Goal: Task Accomplishment & Management: Manage account settings

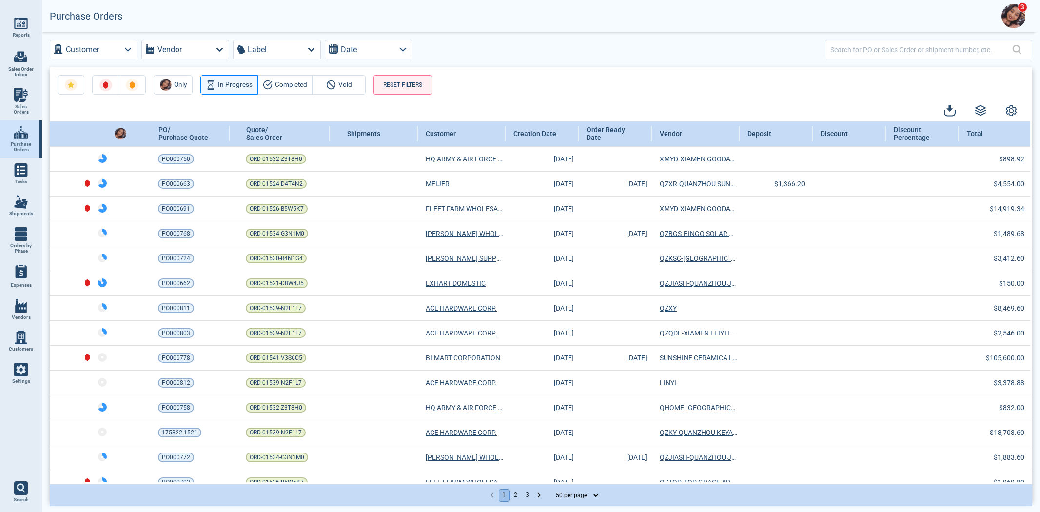
select select "50"
click at [20, 88] on img at bounding box center [21, 95] width 14 height 14
select select "50"
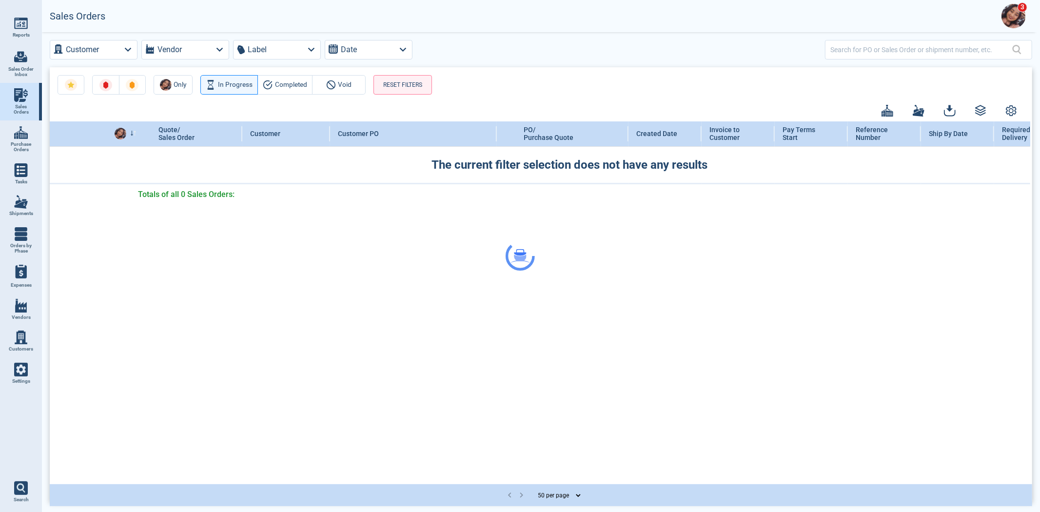
click at [862, 49] on div at bounding box center [520, 256] width 1040 height 512
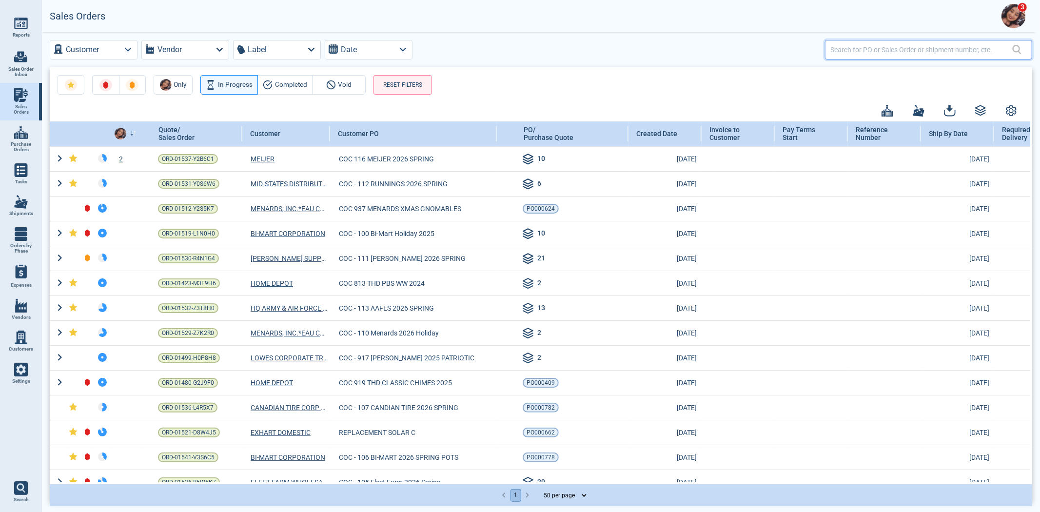
click at [858, 56] on input "text" at bounding box center [921, 49] width 182 height 14
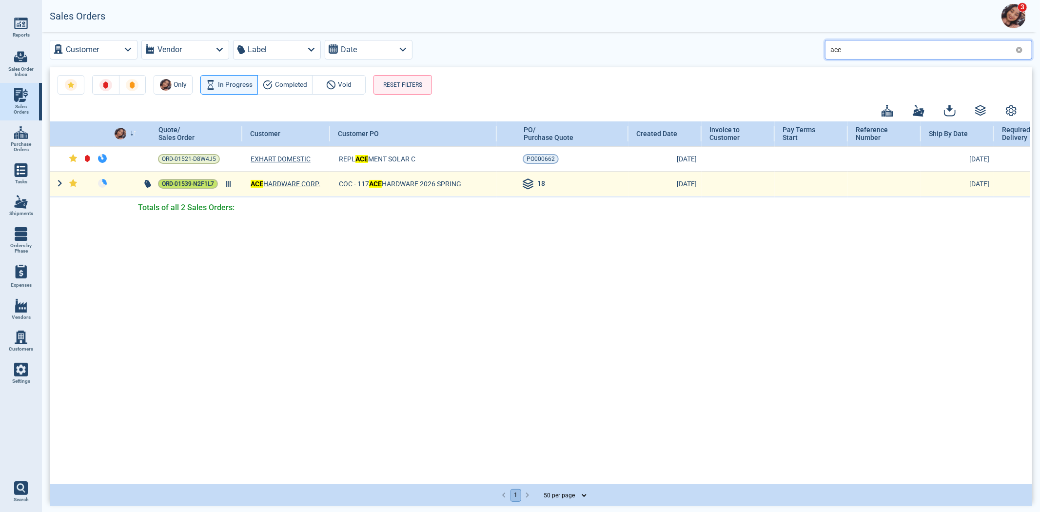
type input "ace"
click at [192, 182] on span "ORD-01539-N2F1L7" at bounding box center [188, 184] width 52 height 10
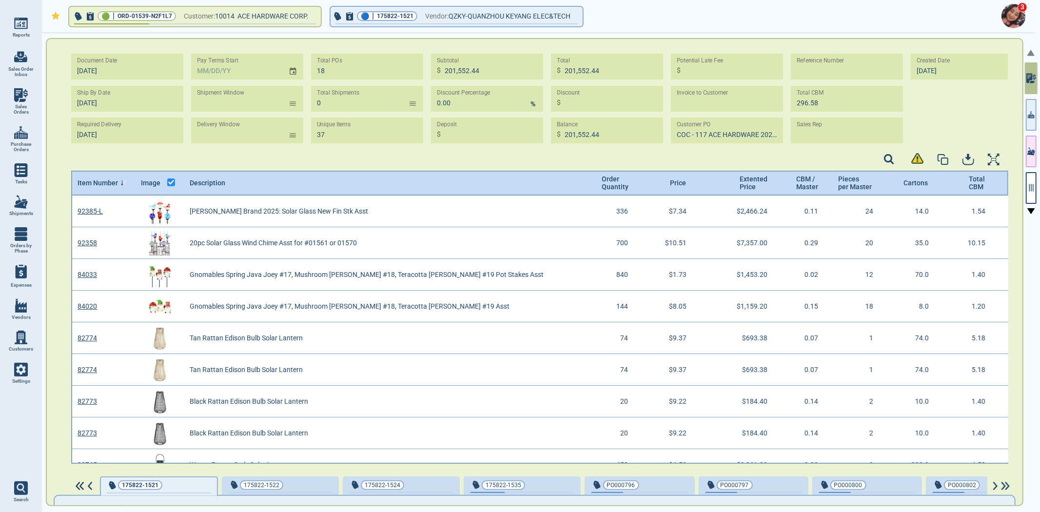
scroll to position [3, 3]
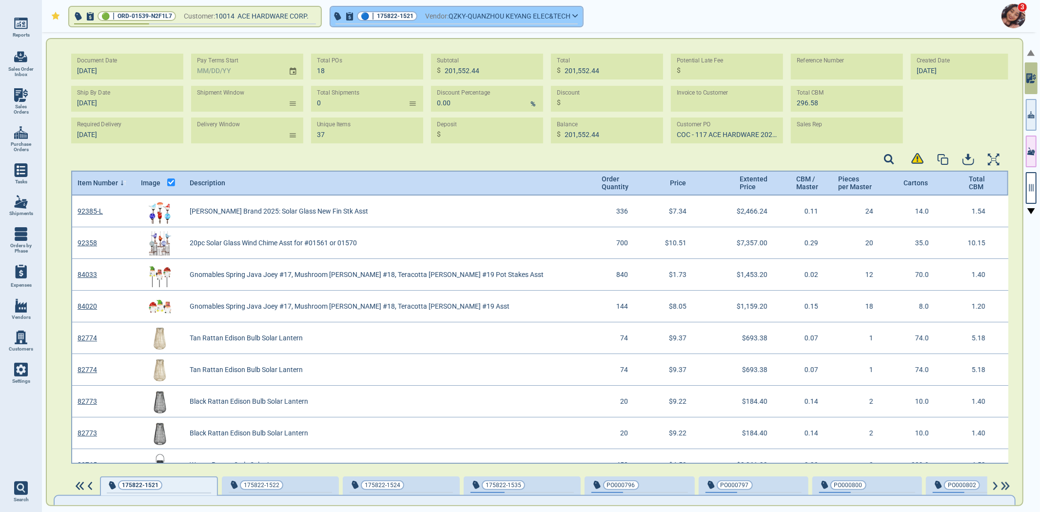
click at [513, 16] on span "QZKY-QUANZHOU KEYANG ELEC&TECH" at bounding box center [510, 16] width 122 height 12
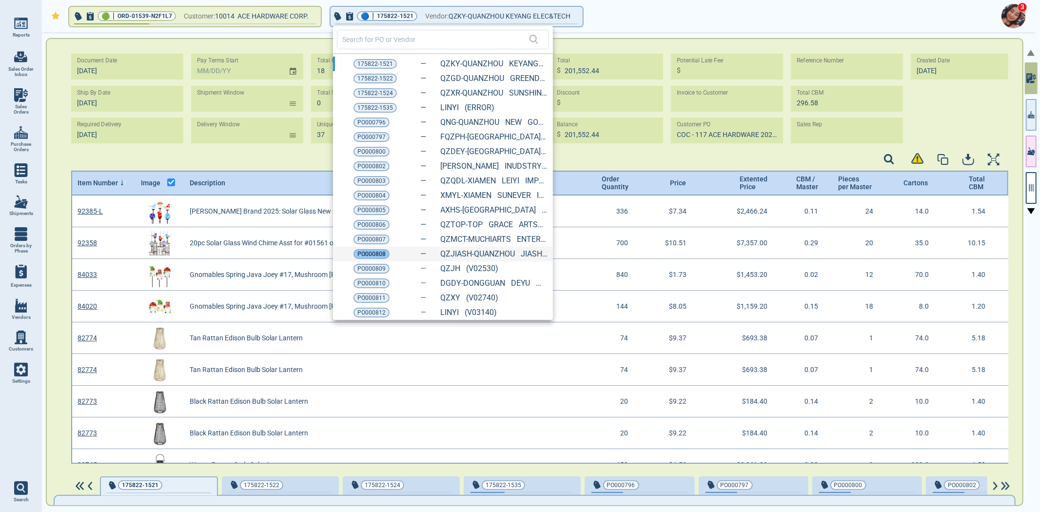
click at [379, 255] on span "PO000808" at bounding box center [371, 254] width 28 height 10
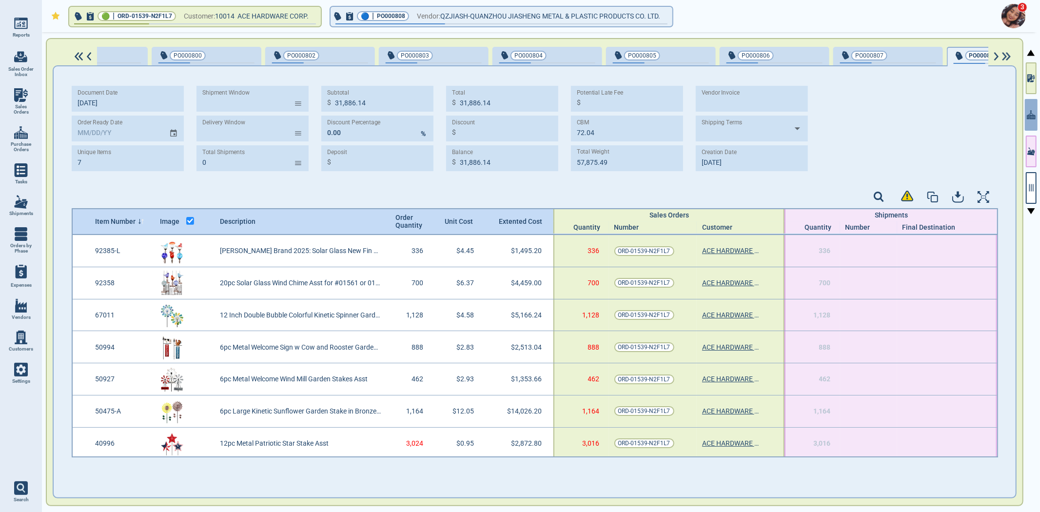
scroll to position [0, 689]
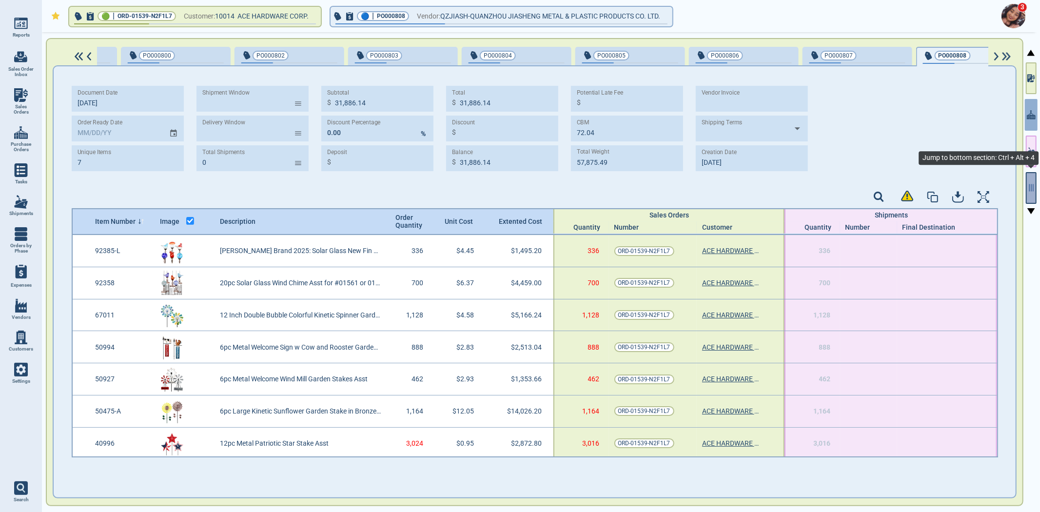
click at [1029, 191] on icon "button" at bounding box center [1031, 187] width 9 height 9
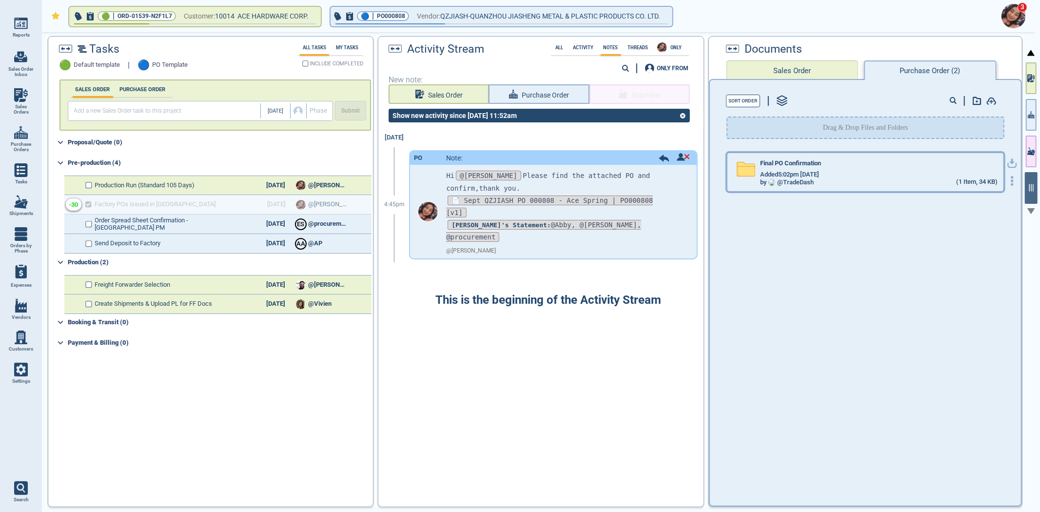
click at [778, 179] on div "by @ TradeDash" at bounding box center [787, 182] width 54 height 7
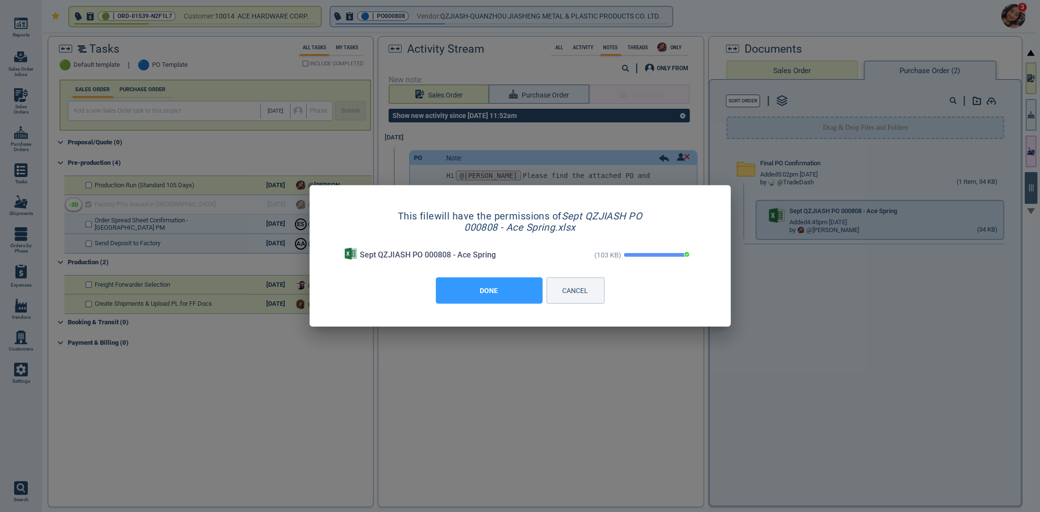
click at [475, 295] on button "DONE" at bounding box center [489, 290] width 107 height 26
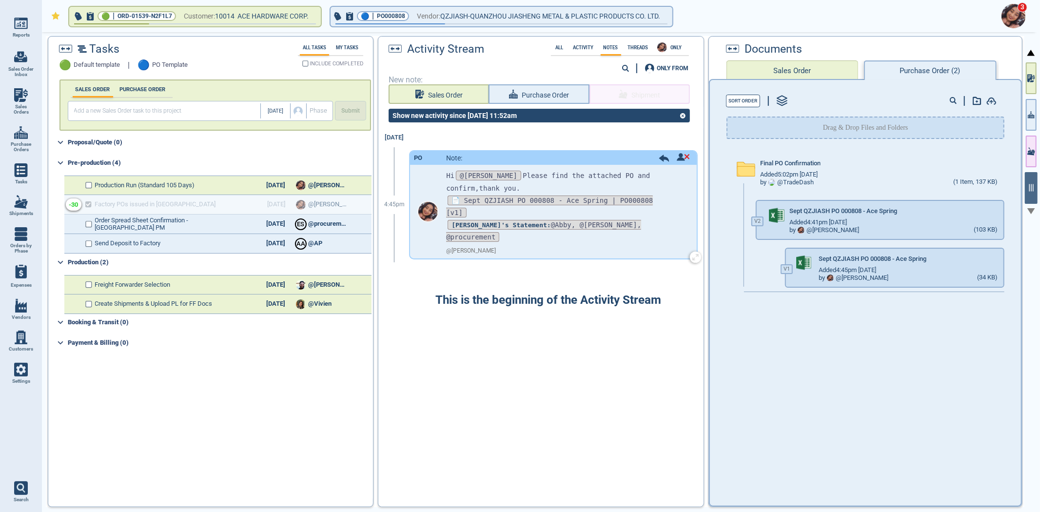
click at [659, 158] on icon at bounding box center [664, 158] width 10 height 7
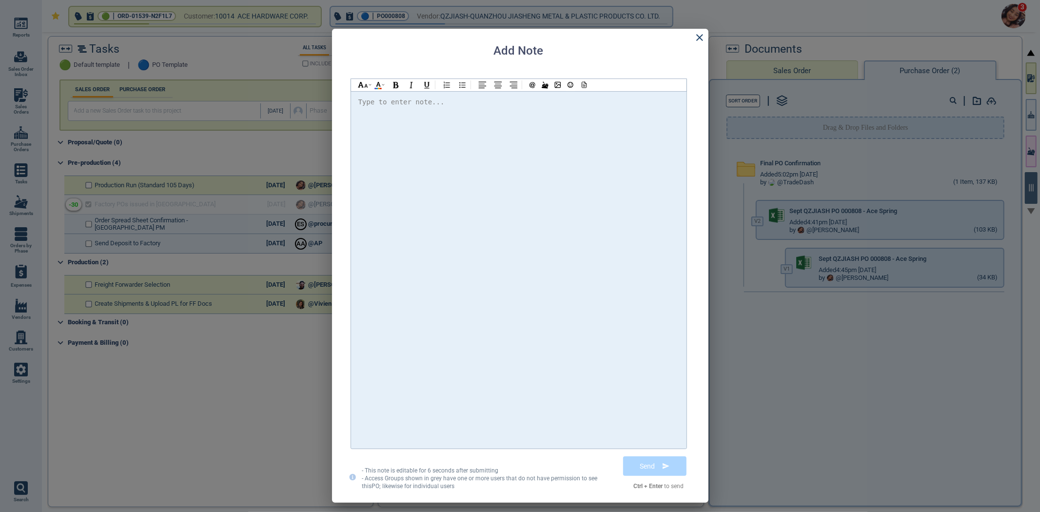
click at [653, 162] on div at bounding box center [518, 270] width 321 height 348
click at [666, 100] on div "@[PERSON_NAME] @[PERSON_NAME] @[PERSON_NAME] Attached please find the updated P…" at bounding box center [518, 108] width 321 height 25
click at [586, 84] on icon at bounding box center [586, 83] width 2 height 2
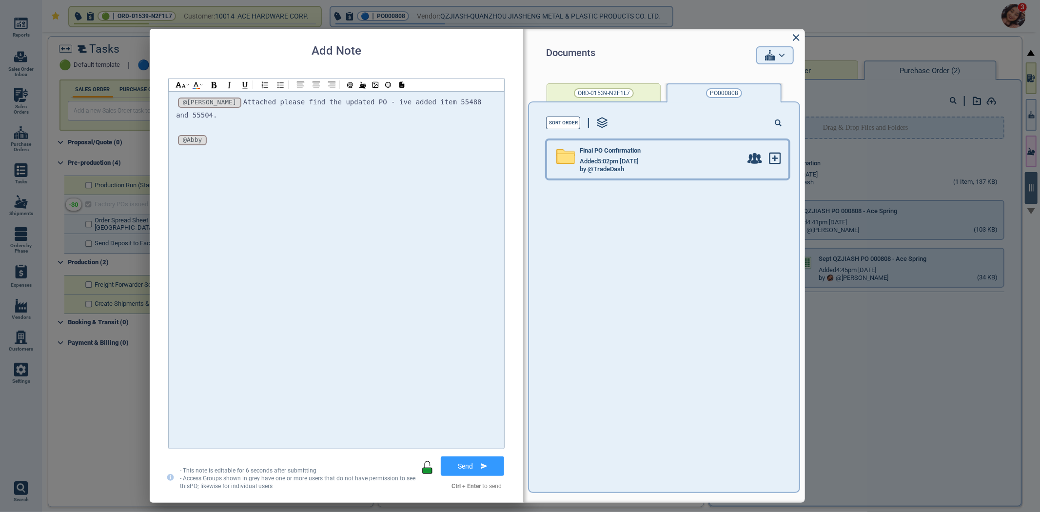
click at [647, 163] on div "Added 5:02pm [DATE]" at bounding box center [661, 161] width 162 height 8
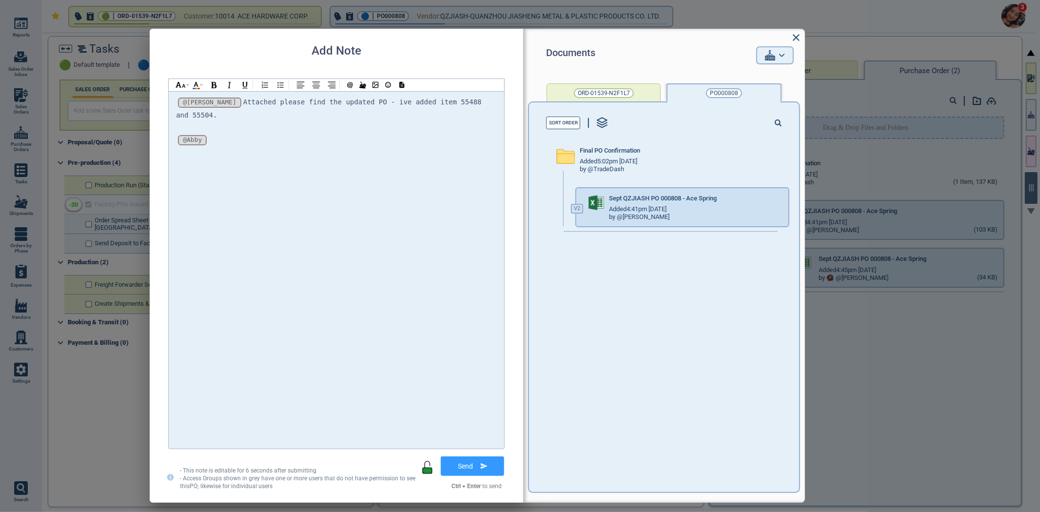
drag, startPoint x: 766, startPoint y: 202, endPoint x: 742, endPoint y: 238, distance: 43.5
click at [770, 201] on icon at bounding box center [775, 206] width 11 height 11
drag, startPoint x: 480, startPoint y: 470, endPoint x: 240, endPoint y: 222, distance: 345.5
click at [240, 222] on div "Documents ORD-01539-N2F1L7 PO000808 Sort Order Final PO Confirmation Added 5:02…" at bounding box center [336, 272] width 336 height 429
click at [479, 469] on button "Send" at bounding box center [472, 466] width 63 height 20
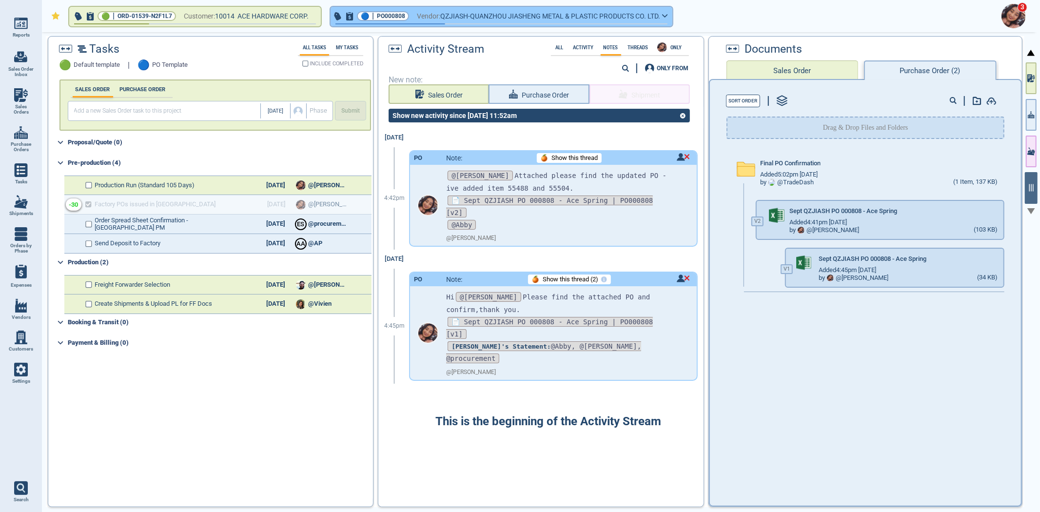
click at [566, 20] on span "QZJIASH-QUANZHOU JIASHENG METAL & PLASTIC PRODUCTS CO. LTD." at bounding box center [550, 16] width 220 height 12
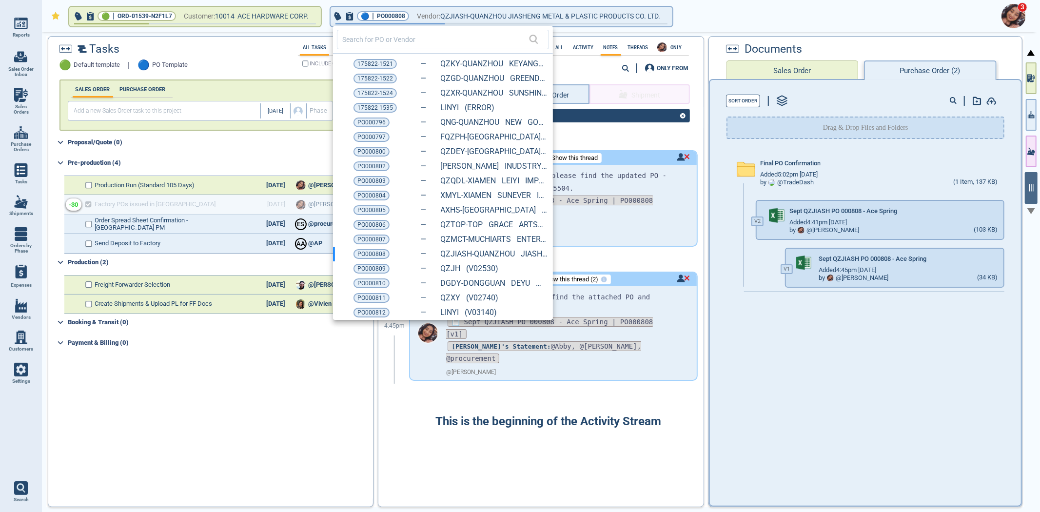
drag, startPoint x: 393, startPoint y: 66, endPoint x: 525, endPoint y: 77, distance: 133.1
click at [392, 66] on div "175822-1521" at bounding box center [374, 64] width 43 height 10
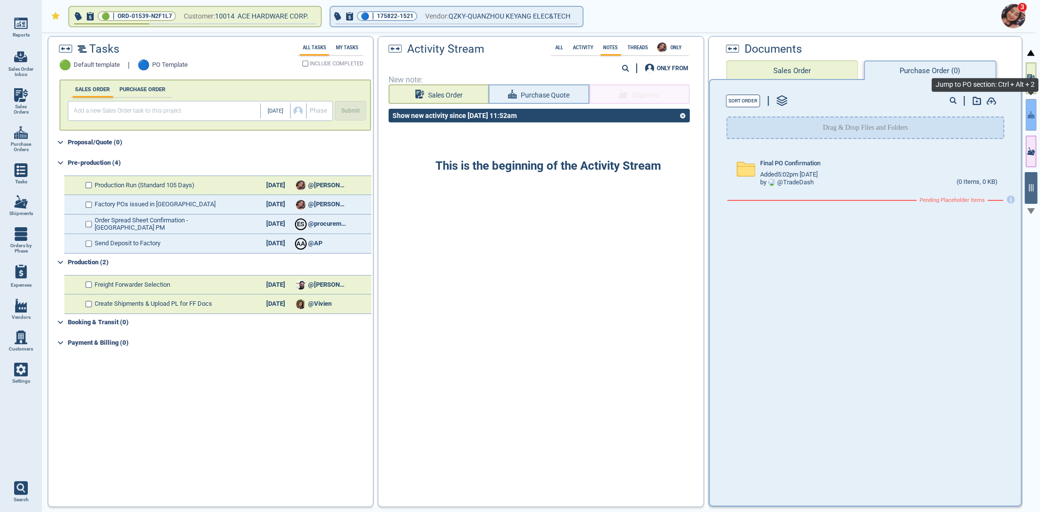
click at [1029, 104] on button "button" at bounding box center [1031, 115] width 11 height 32
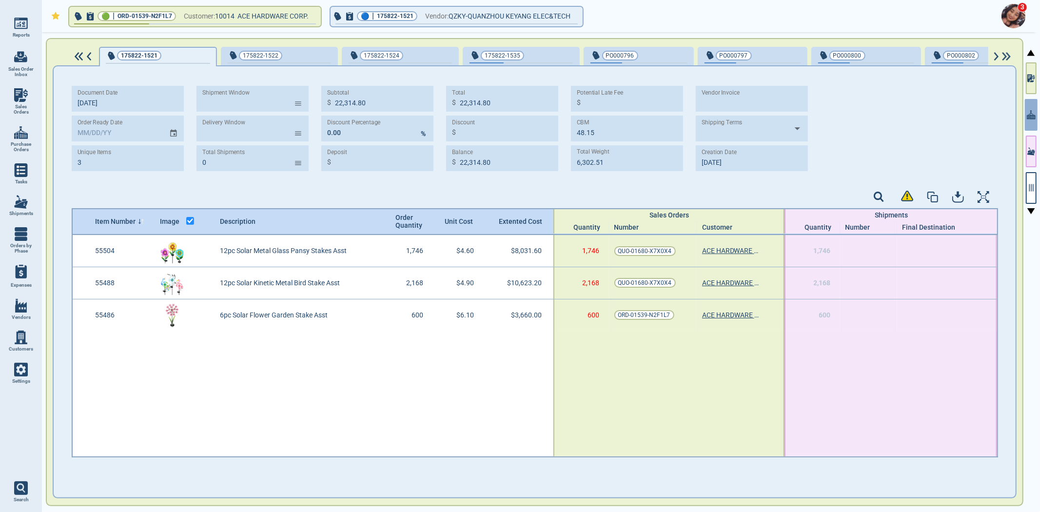
click at [427, 364] on div at bounding box center [313, 393] width 481 height 125
click at [1027, 77] on icon "button" at bounding box center [1029, 78] width 5 height 8
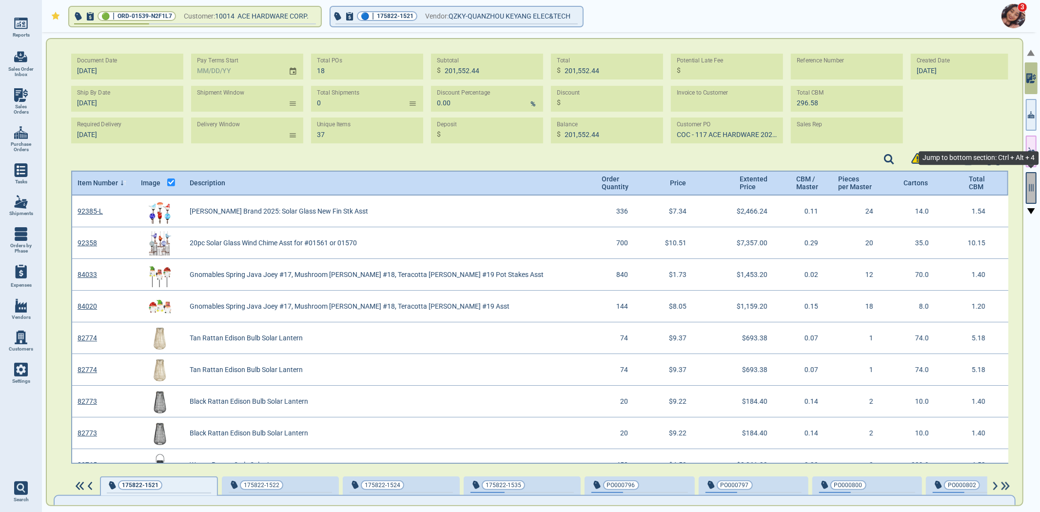
scroll to position [265, 935]
click at [1031, 182] on button "button" at bounding box center [1031, 188] width 11 height 32
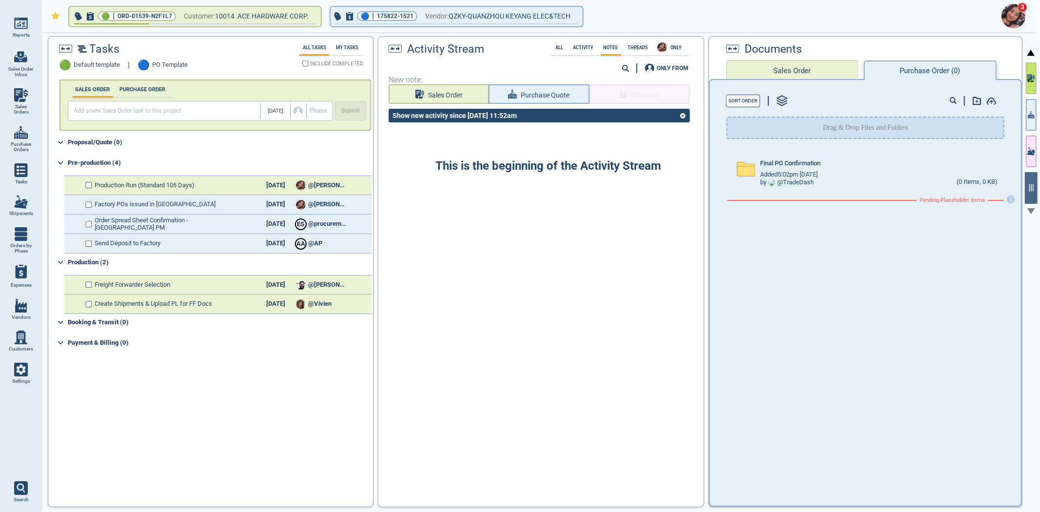
drag, startPoint x: 1036, startPoint y: 116, endPoint x: 1036, endPoint y: 90, distance: 25.4
click at [1036, 116] on button "button" at bounding box center [1031, 115] width 11 height 32
click at [1036, 90] on button "button" at bounding box center [1031, 78] width 11 height 32
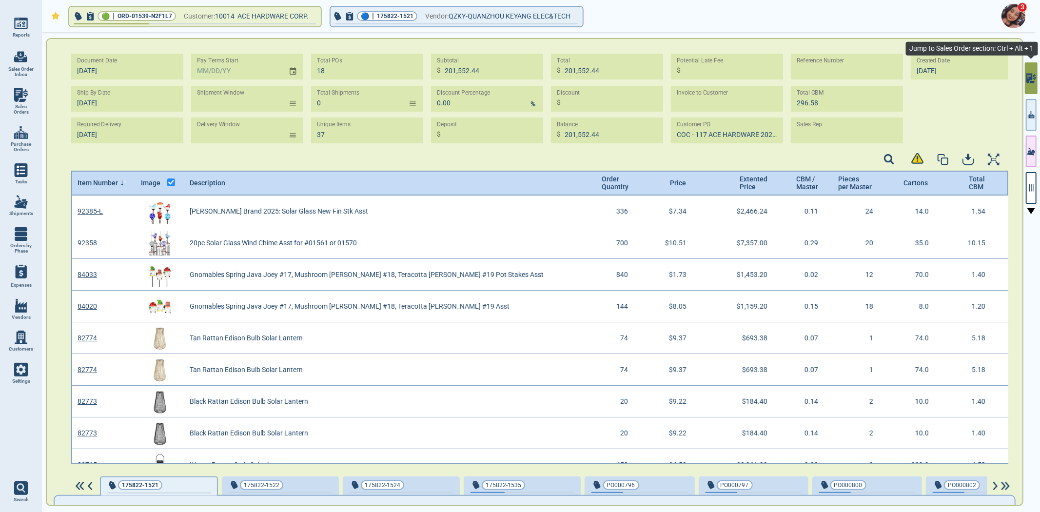
scroll to position [265, 935]
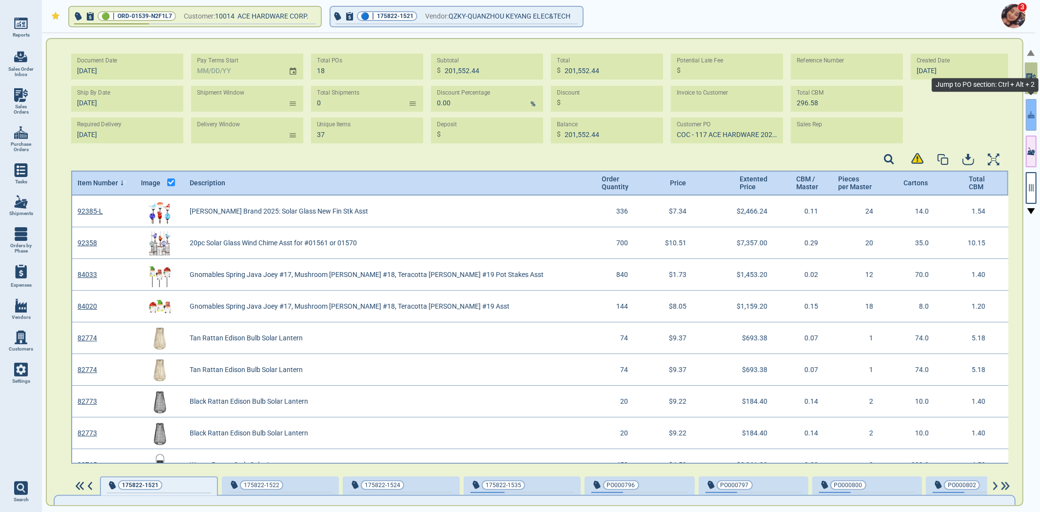
click at [1031, 116] on icon "button" at bounding box center [1031, 115] width 7 height 10
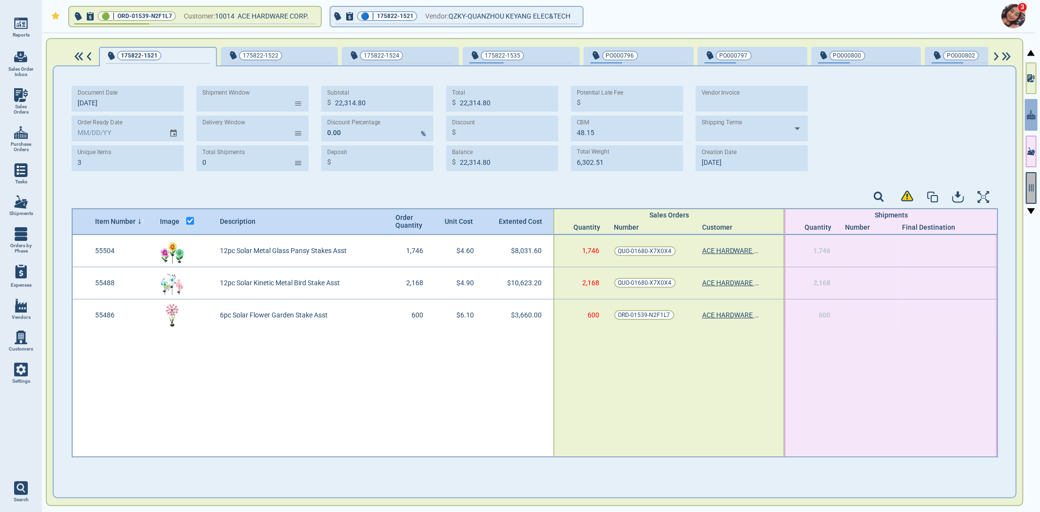
click at [1033, 190] on icon "button" at bounding box center [1031, 187] width 9 height 9
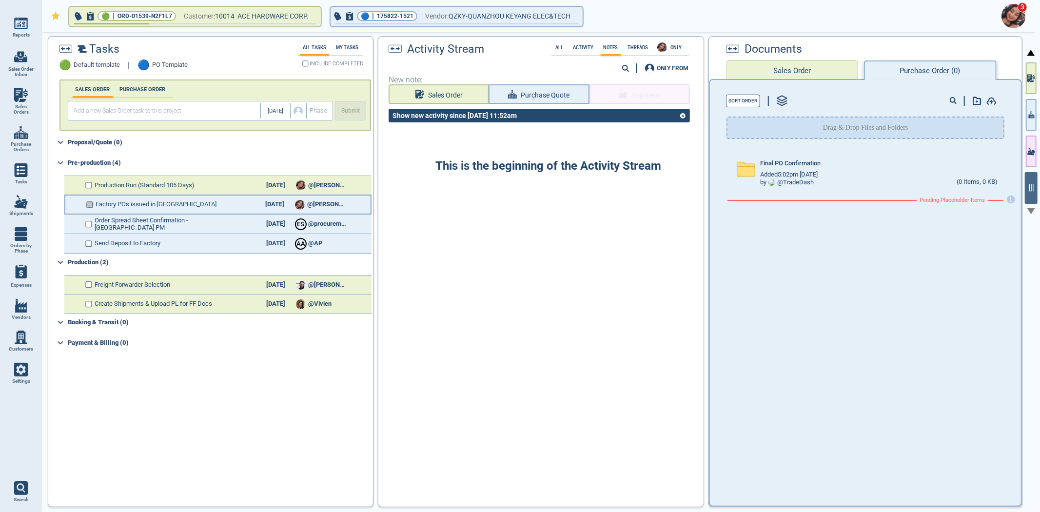
click at [87, 201] on input "checkbox" at bounding box center [89, 204] width 7 height 7
checkbox input "true"
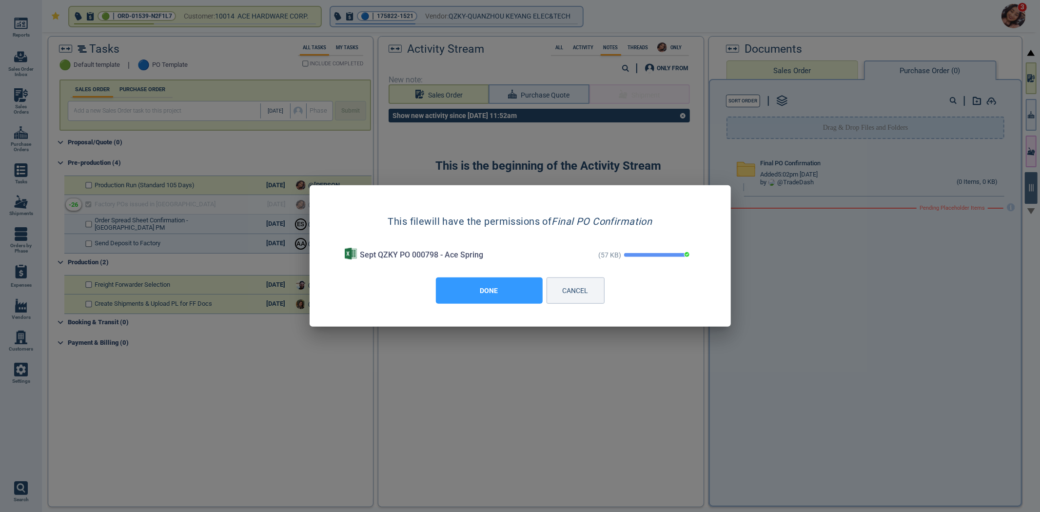
click at [484, 293] on button "DONE" at bounding box center [489, 290] width 107 height 26
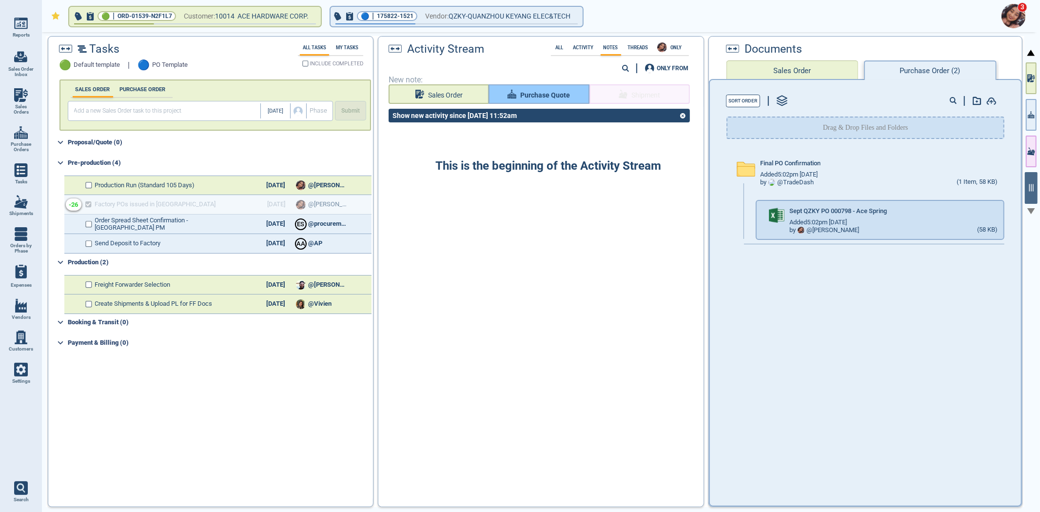
click at [529, 97] on span "Purchase Quote" at bounding box center [545, 95] width 50 height 12
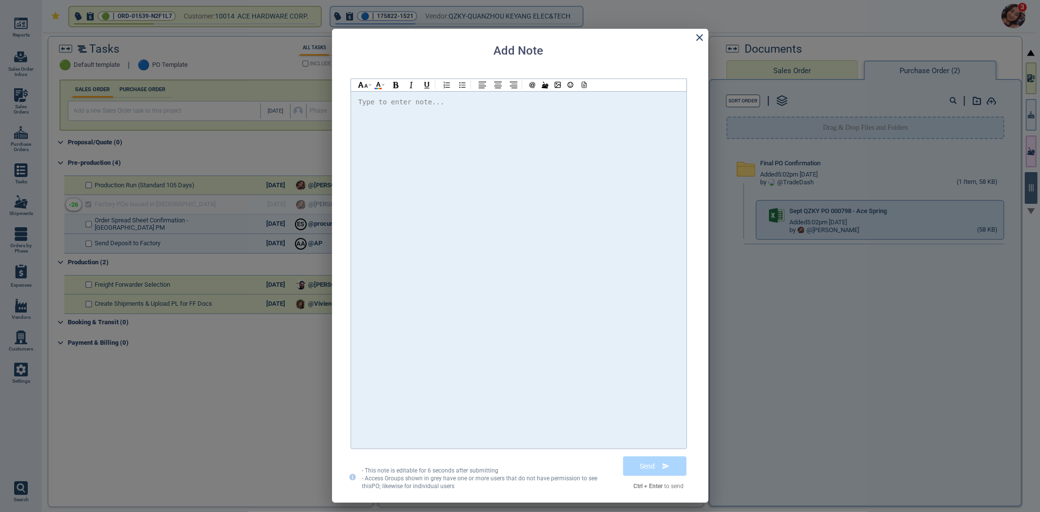
click at [528, 138] on div at bounding box center [518, 270] width 321 height 348
click at [586, 86] on icon at bounding box center [584, 85] width 4 height 6
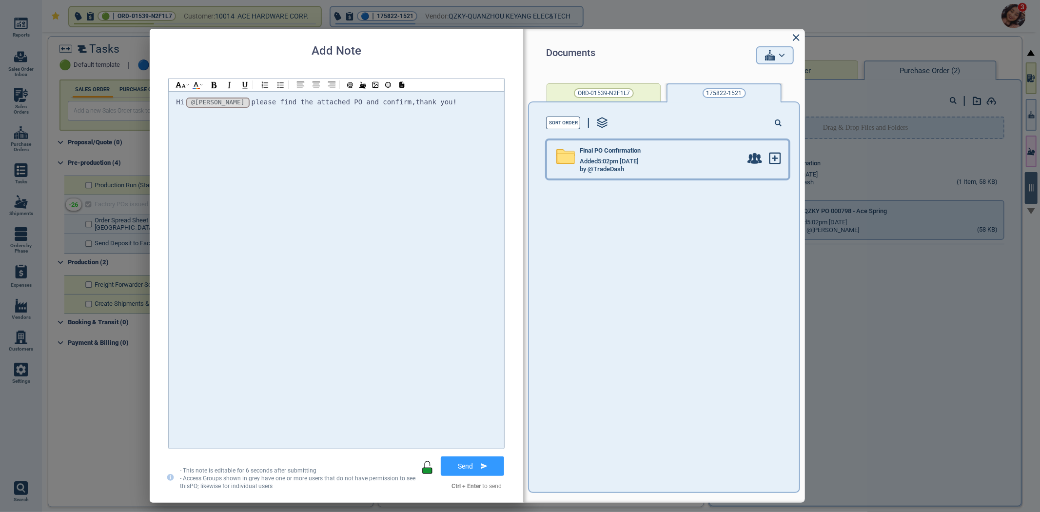
click at [698, 161] on div "Added 5:02pm [DATE]" at bounding box center [661, 161] width 162 height 8
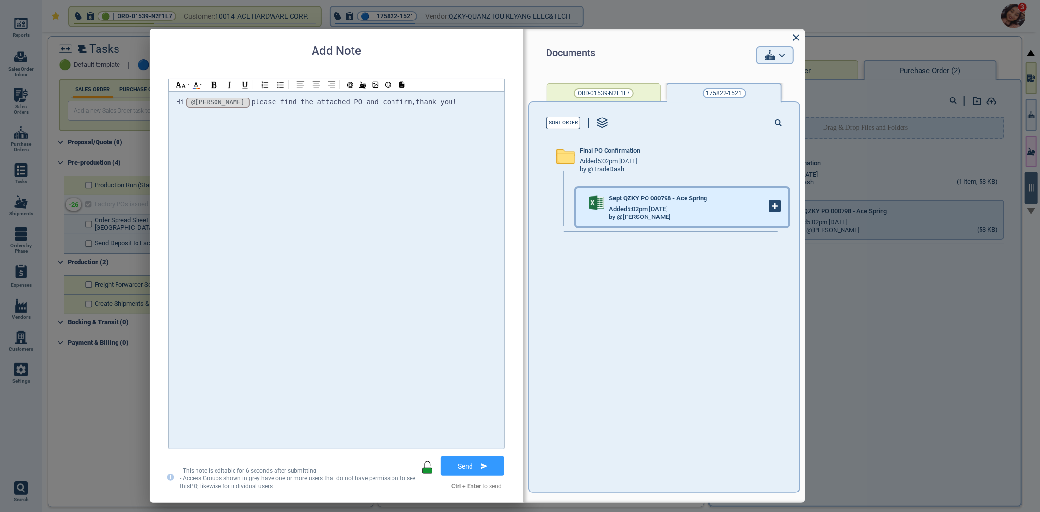
click at [770, 208] on icon at bounding box center [775, 206] width 11 height 11
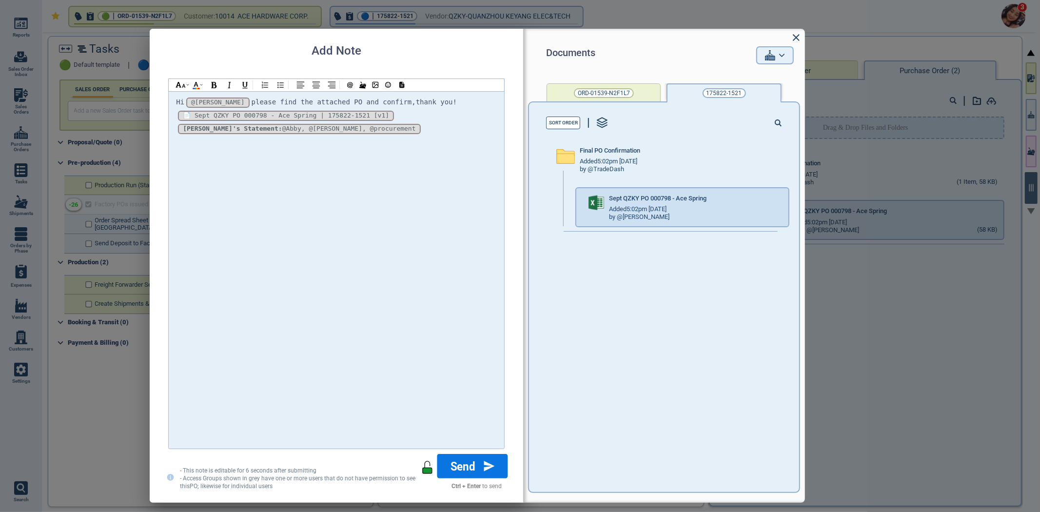
click at [453, 465] on button "Send" at bounding box center [472, 466] width 71 height 24
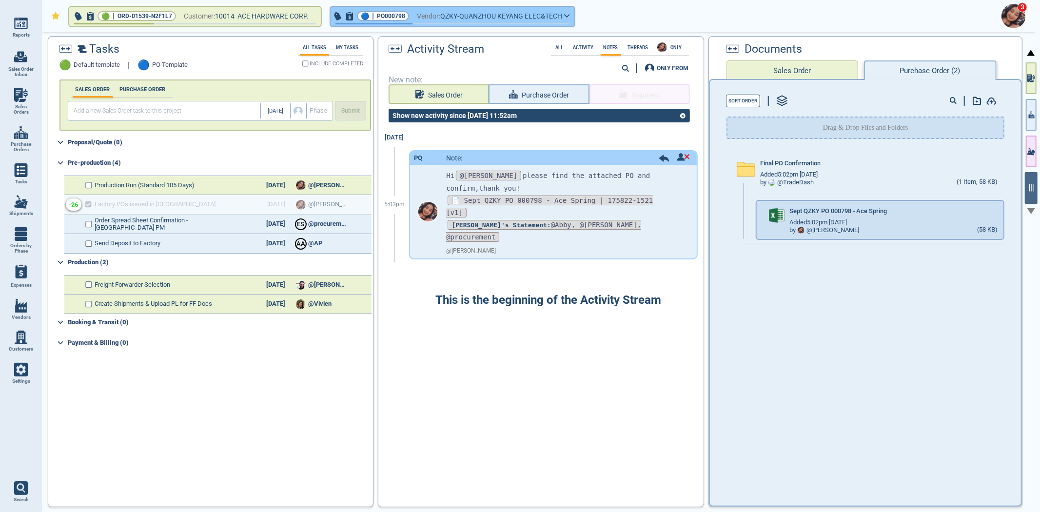
click at [491, 25] on span "button" at bounding box center [453, 25] width 244 height 4
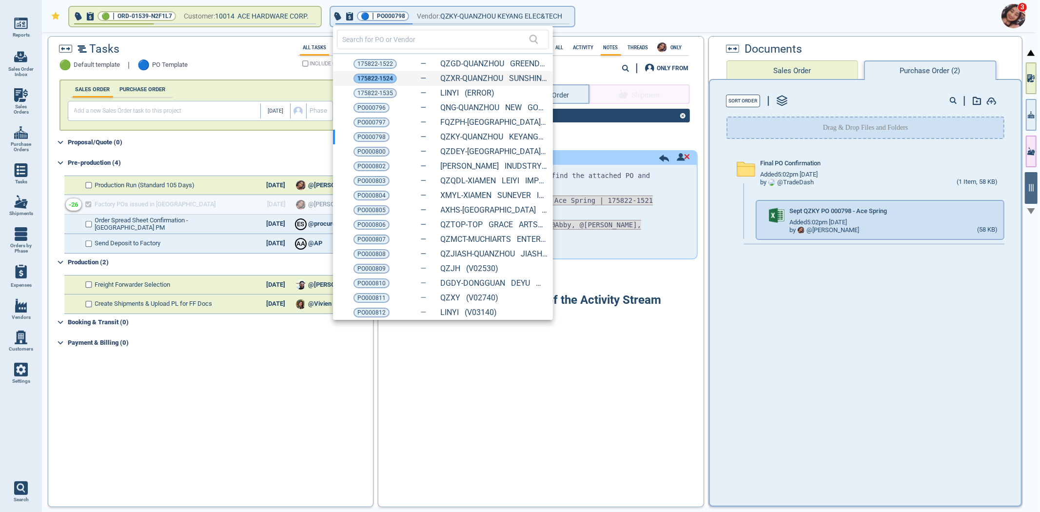
click at [377, 78] on span "175822-1524" at bounding box center [375, 79] width 36 height 10
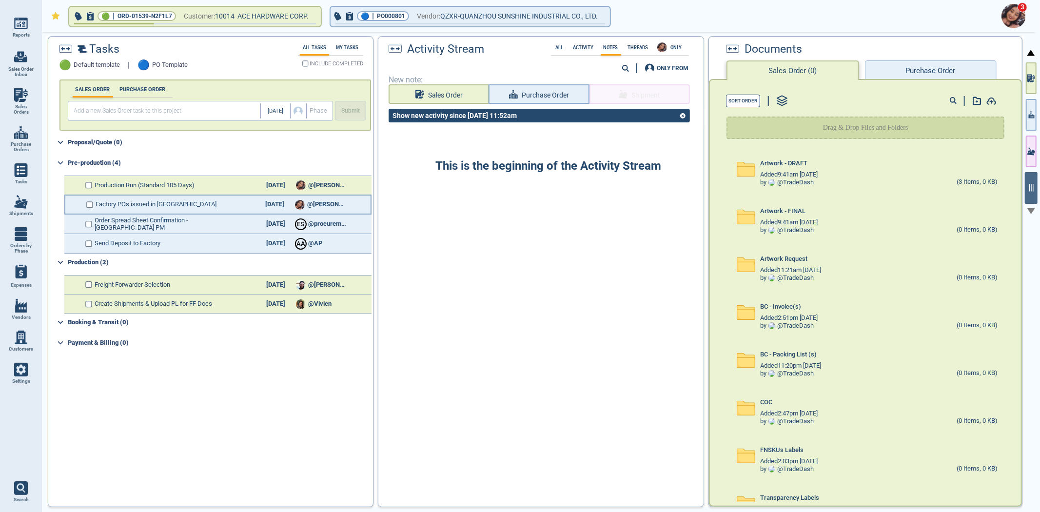
click at [91, 204] on input "checkbox" at bounding box center [89, 204] width 7 height 7
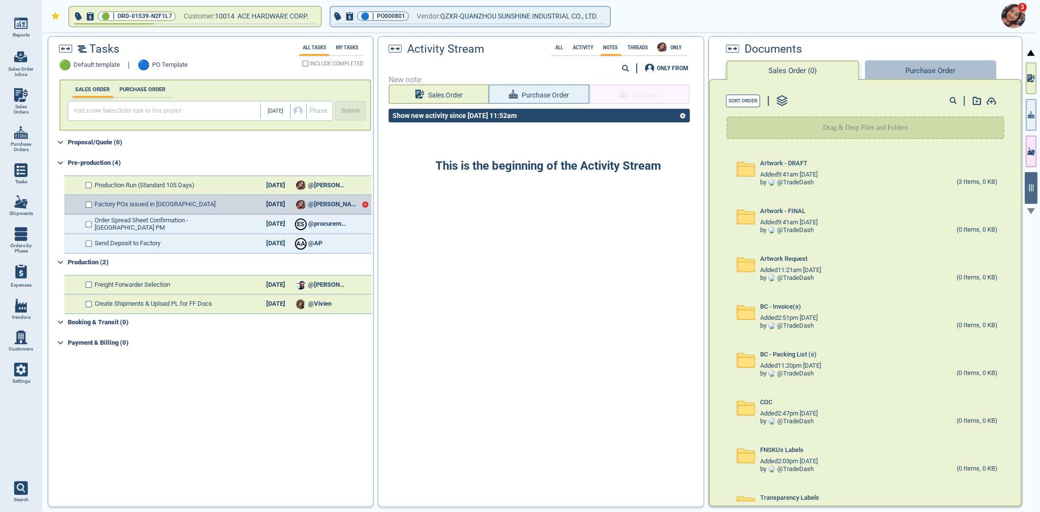
click at [940, 75] on button "Purchase Order" at bounding box center [931, 70] width 132 height 20
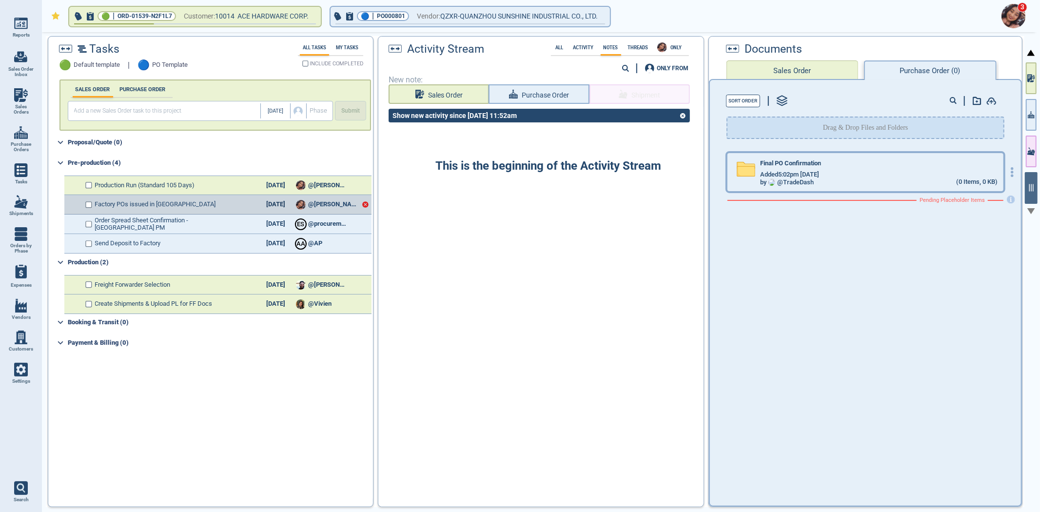
checkbox input "true"
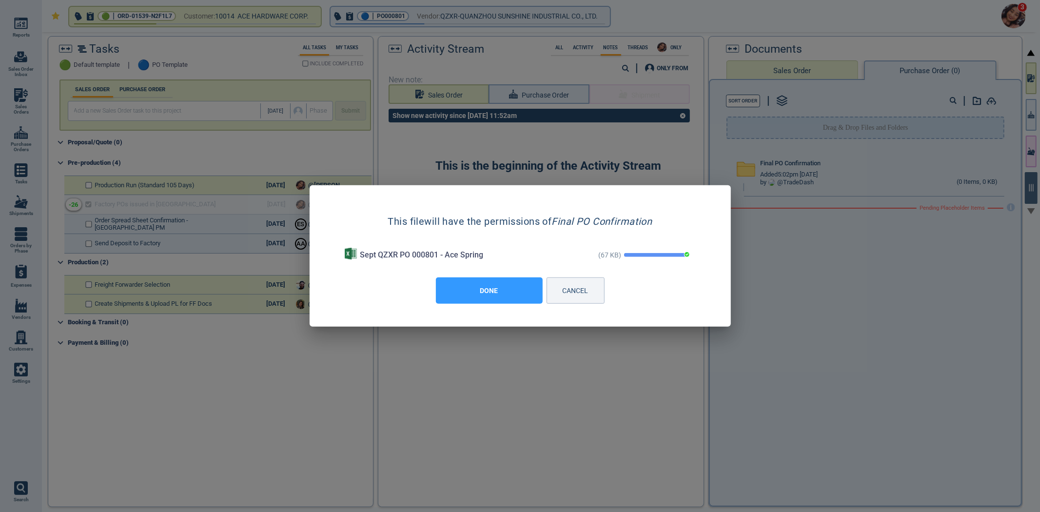
click at [499, 288] on button "DONE" at bounding box center [489, 290] width 107 height 26
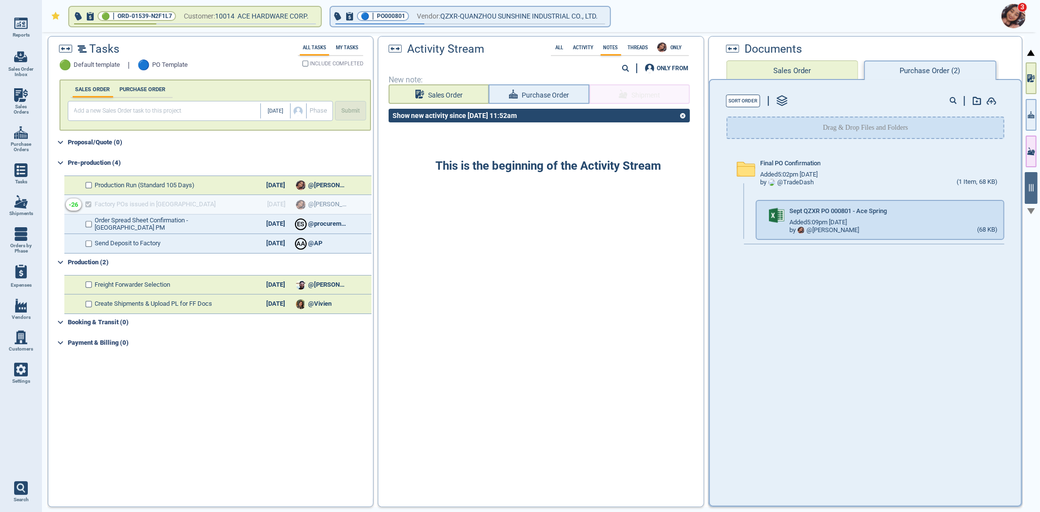
click at [538, 80] on span "New note:" at bounding box center [541, 80] width 305 height 9
click at [532, 94] on span "Purchase Order" at bounding box center [545, 95] width 48 height 12
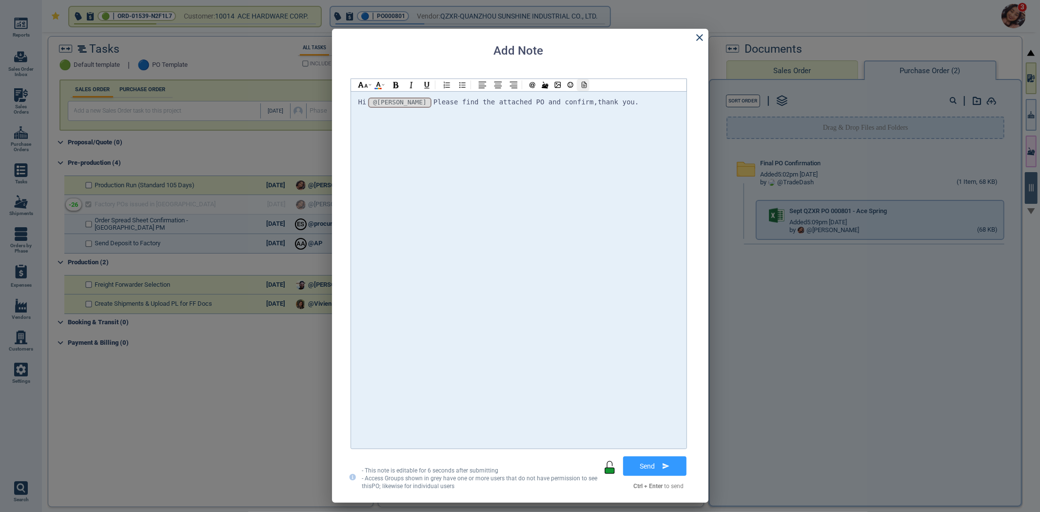
click at [584, 86] on icon at bounding box center [583, 84] width 9 height 7
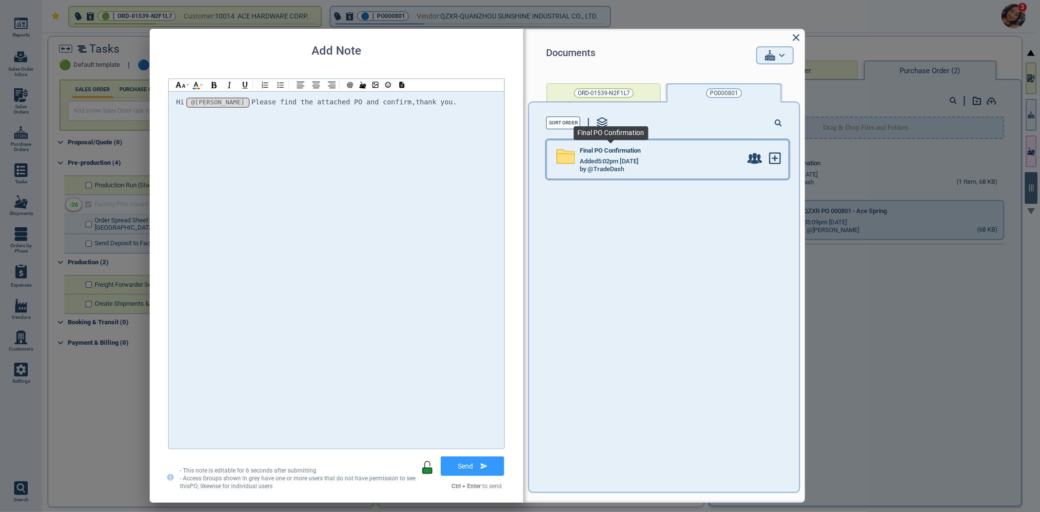
click at [611, 150] on span "Final PO Confirmation" at bounding box center [610, 150] width 61 height 7
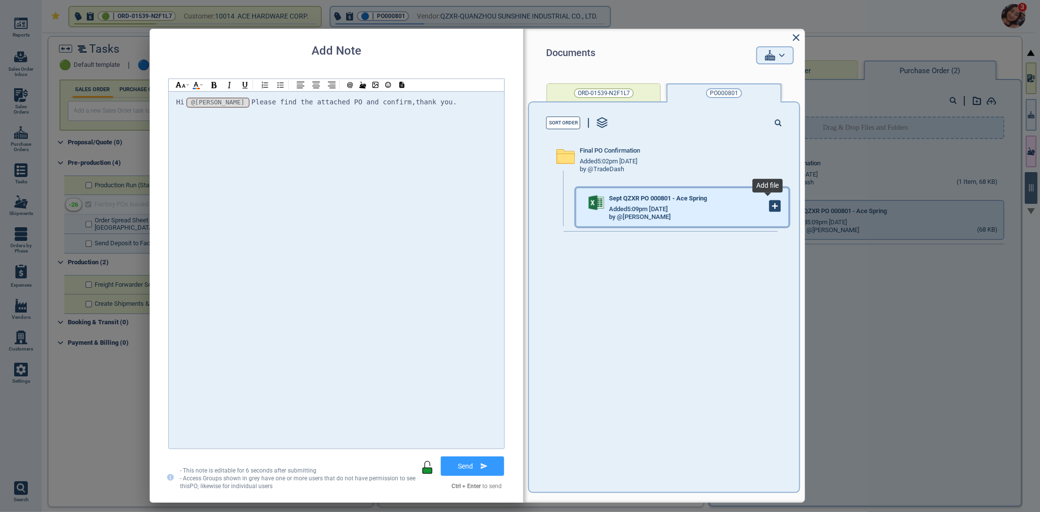
click at [770, 204] on icon at bounding box center [775, 206] width 11 height 11
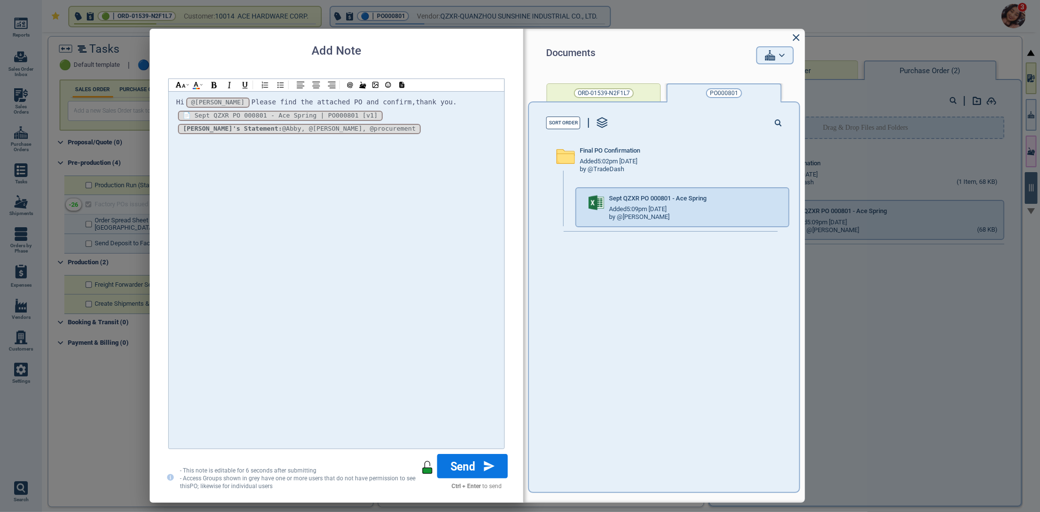
click at [467, 465] on button "Send" at bounding box center [472, 466] width 71 height 24
